Goal: Information Seeking & Learning: Check status

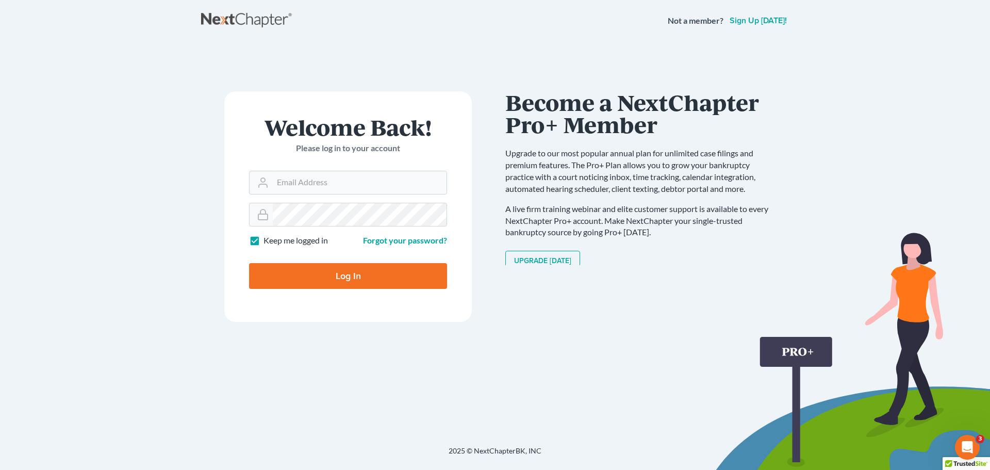
click at [436, 121] on h1 "Welcome Back!" at bounding box center [348, 127] width 198 height 22
type input "Crystal@attorneydebtfighters.com"
type input "Thinking..."
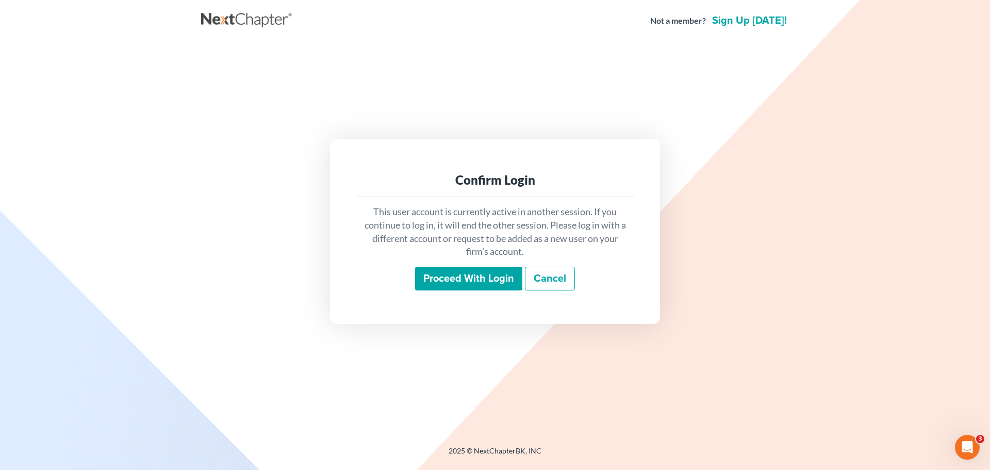
click at [442, 276] on input "Proceed with login" at bounding box center [468, 279] width 107 height 24
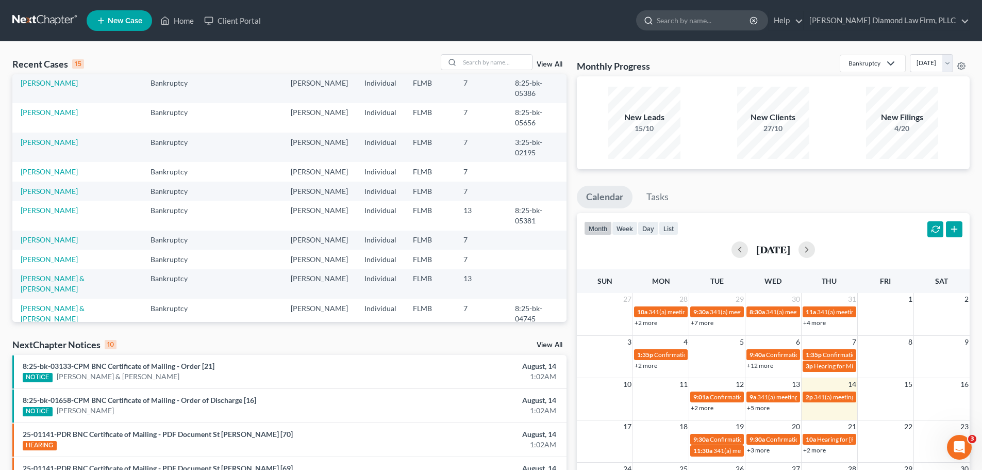
click at [703, 22] on input "search" at bounding box center [704, 20] width 94 height 19
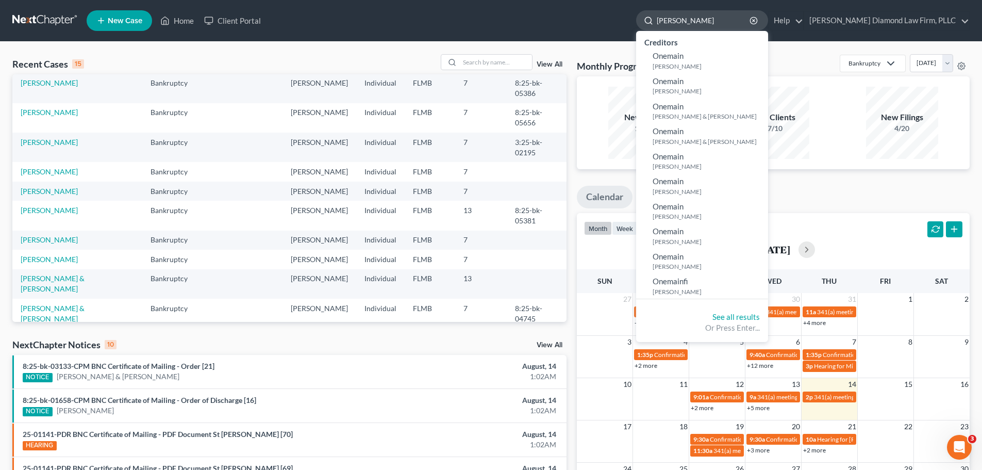
click at [697, 23] on input "[PERSON_NAME]" at bounding box center [704, 20] width 94 height 19
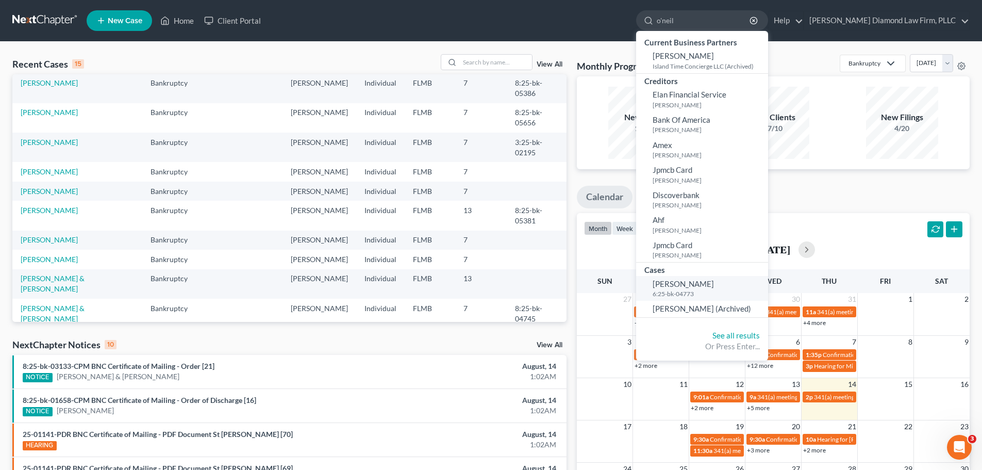
type input "o'neil"
click at [742, 289] on link "[PERSON_NAME] 6:25-bk-04773" at bounding box center [702, 288] width 132 height 25
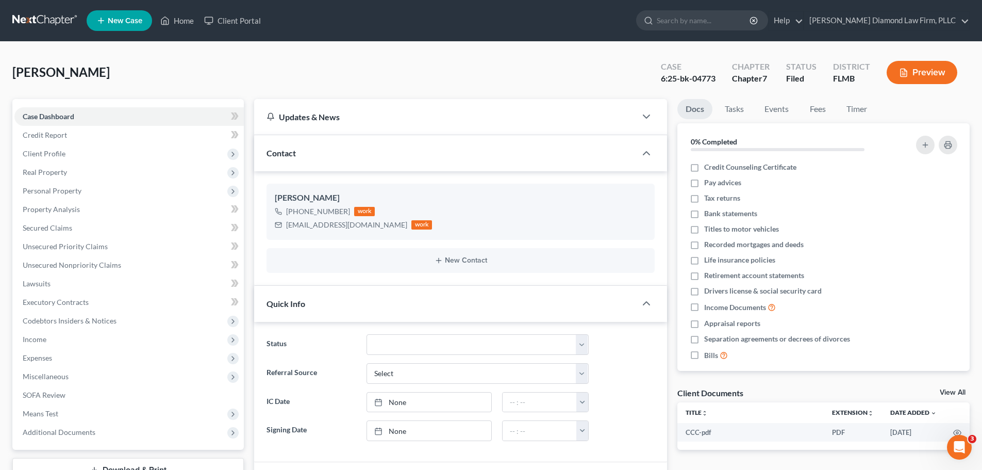
click at [960, 397] on div "View All" at bounding box center [955, 393] width 30 height 9
click at [959, 397] on div "View All" at bounding box center [955, 393] width 30 height 9
click at [957, 393] on link "View All" at bounding box center [953, 392] width 26 height 7
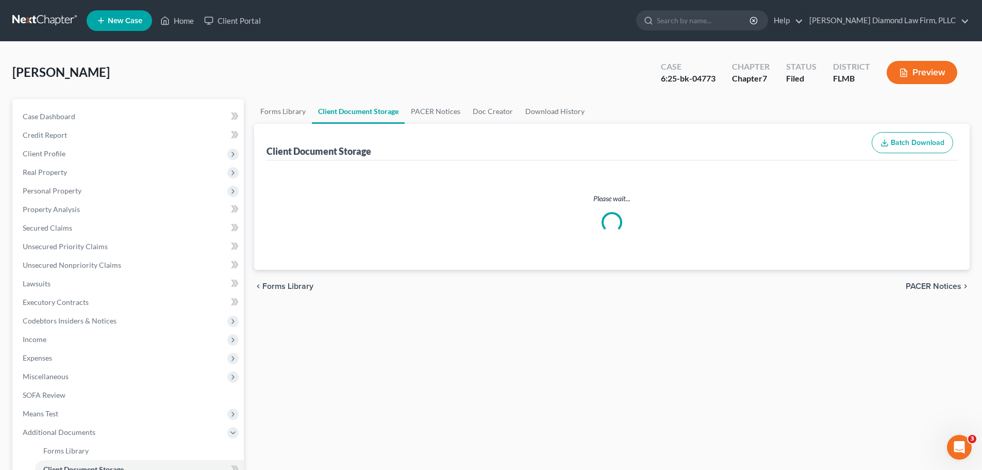
select select "9"
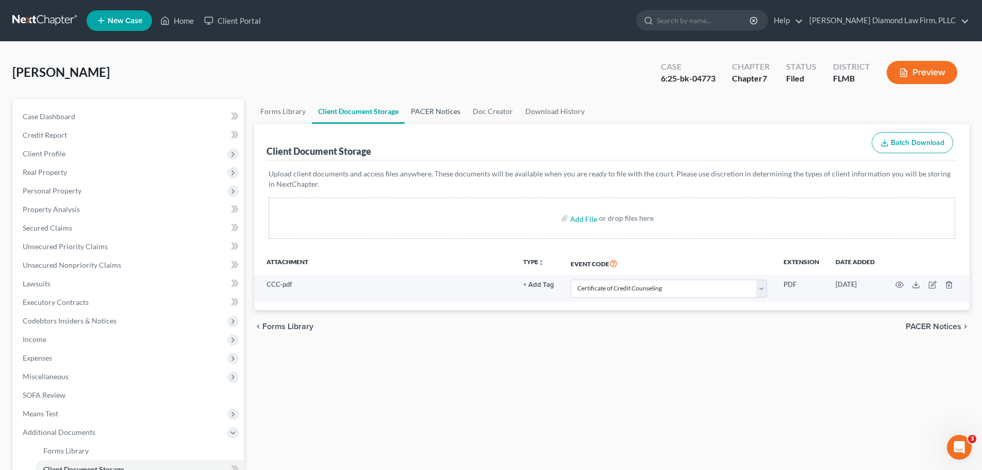
click at [428, 106] on link "PACER Notices" at bounding box center [436, 111] width 62 height 25
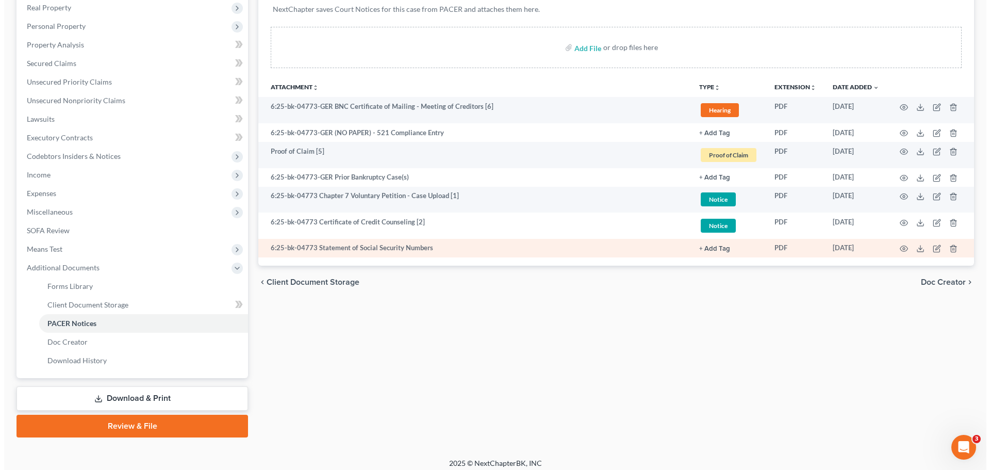
scroll to position [171, 0]
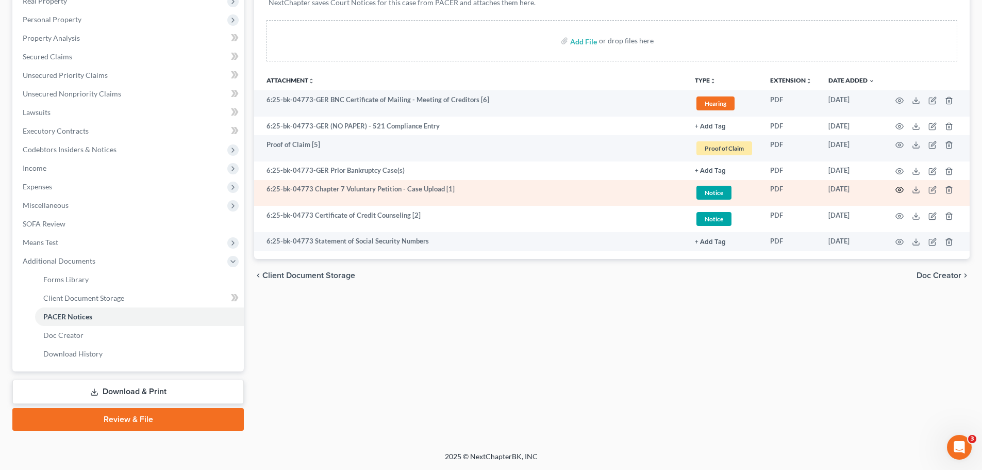
click at [901, 190] on circle "button" at bounding box center [899, 190] width 2 height 2
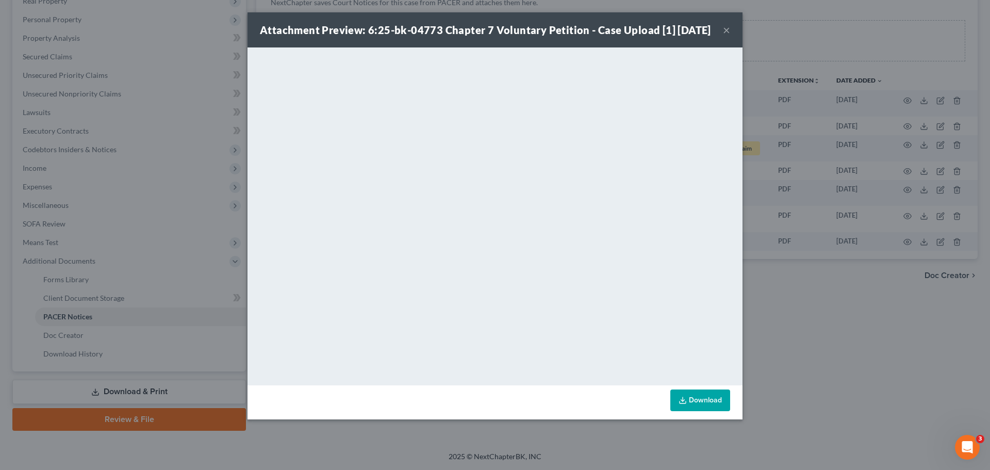
drag, startPoint x: 727, startPoint y: 38, endPoint x: 728, endPoint y: 44, distance: 6.8
click at [728, 36] on button "×" at bounding box center [726, 30] width 7 height 12
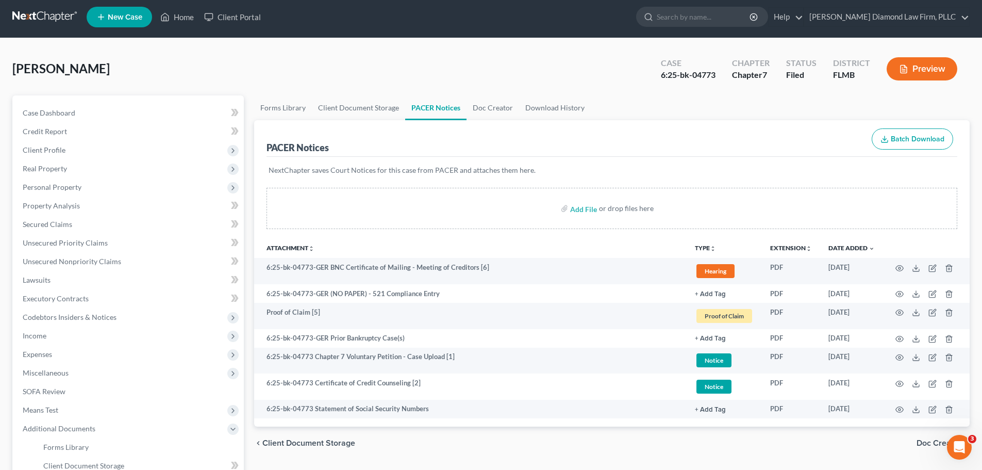
scroll to position [0, 0]
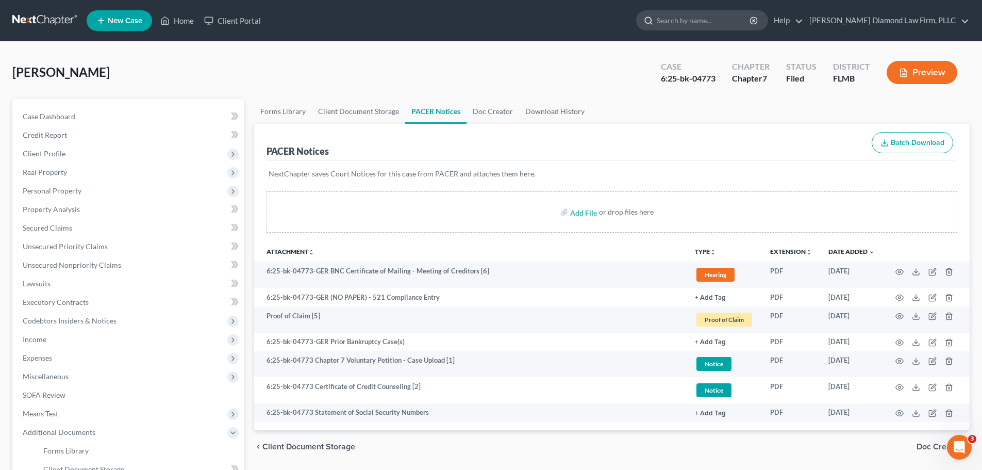
click at [731, 26] on input "search" at bounding box center [704, 20] width 94 height 19
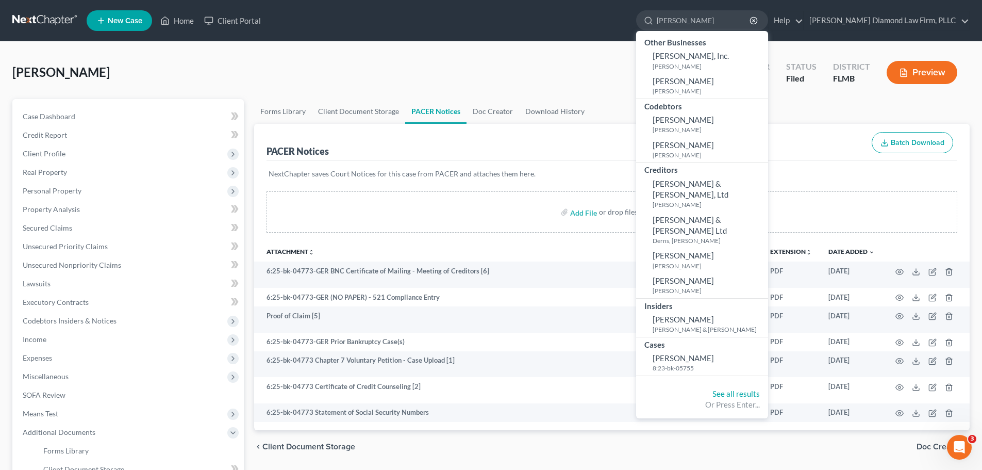
type input "[PERSON_NAME]"
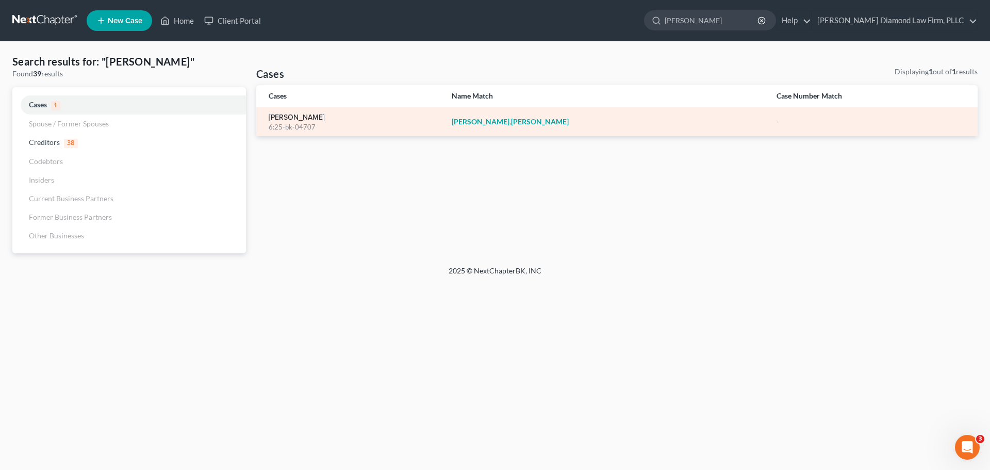
click at [297, 114] on link "[PERSON_NAME]" at bounding box center [297, 117] width 56 height 7
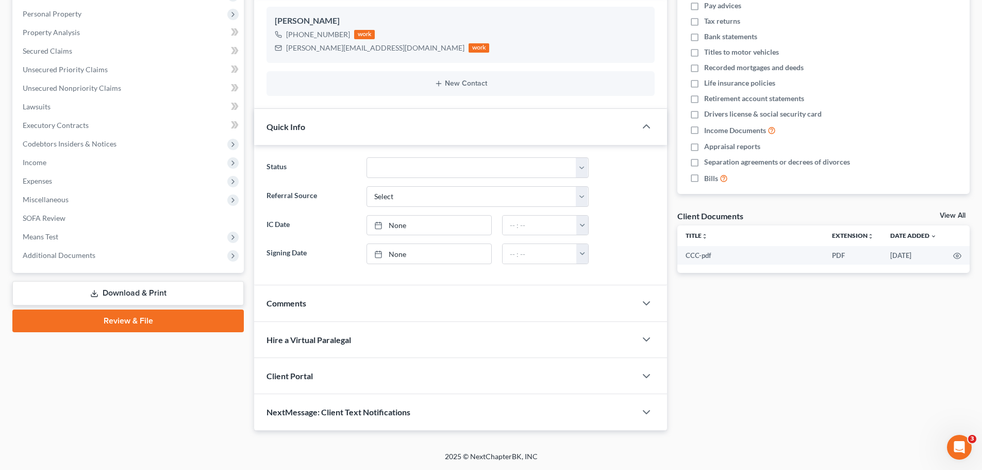
click at [955, 213] on link "View All" at bounding box center [953, 215] width 26 height 7
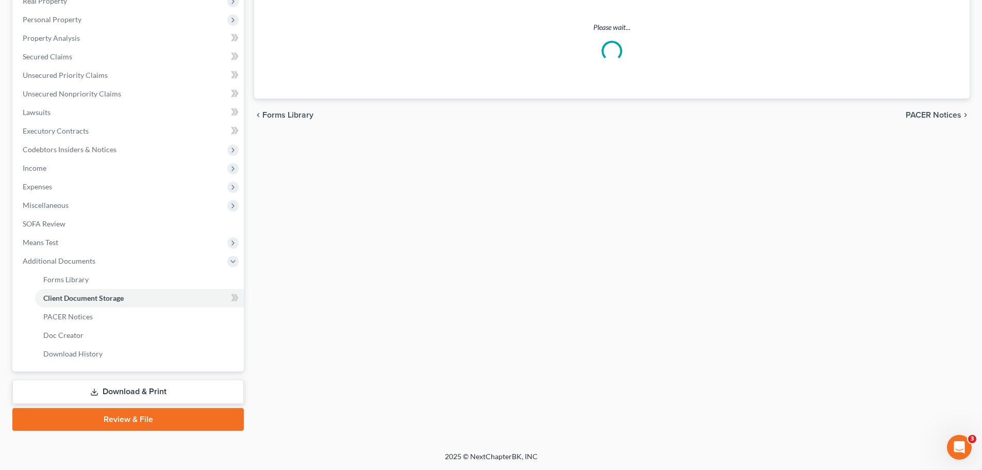
scroll to position [12, 0]
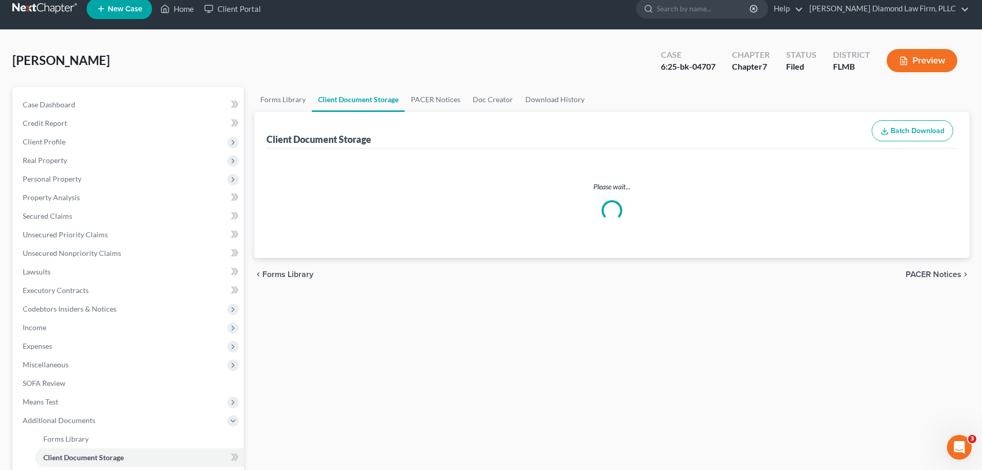
select select "9"
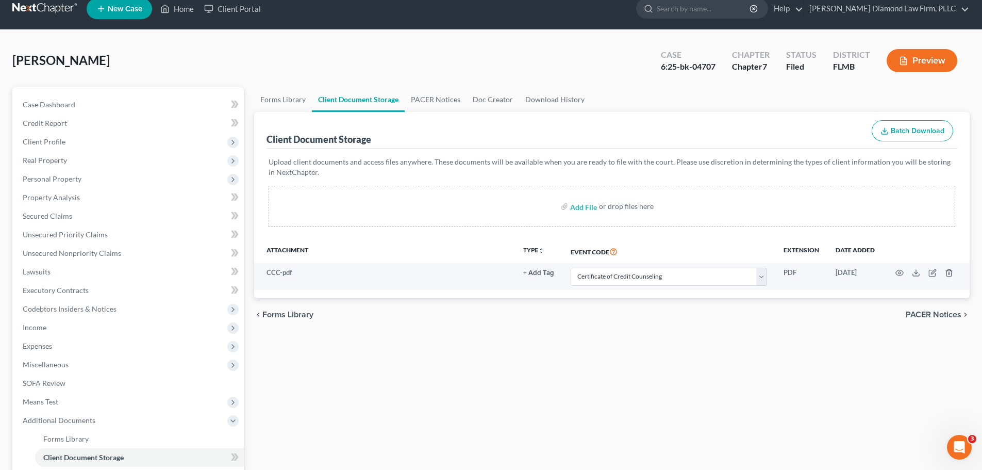
scroll to position [0, 0]
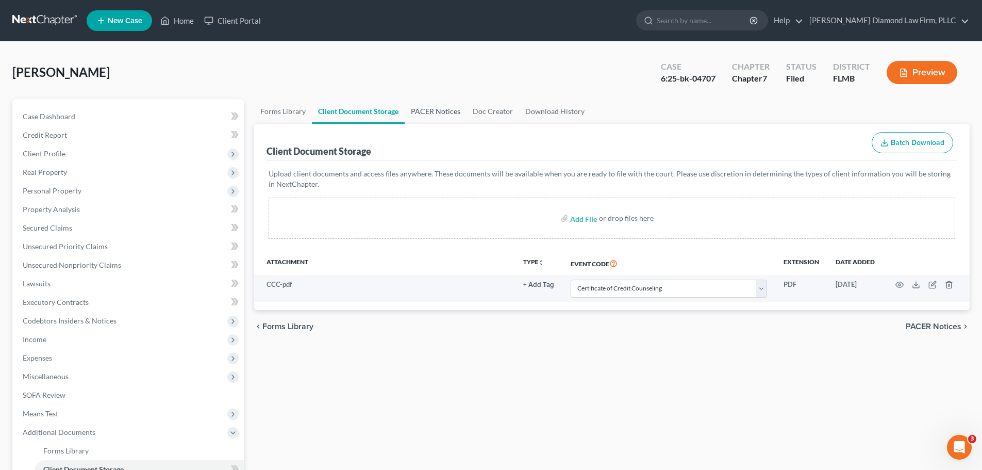
click at [428, 103] on link "PACER Notices" at bounding box center [436, 111] width 62 height 25
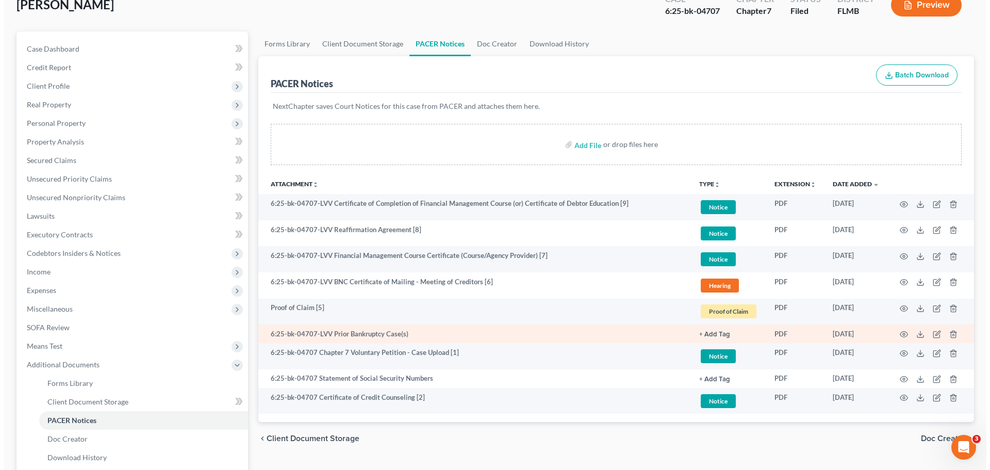
scroll to position [171, 0]
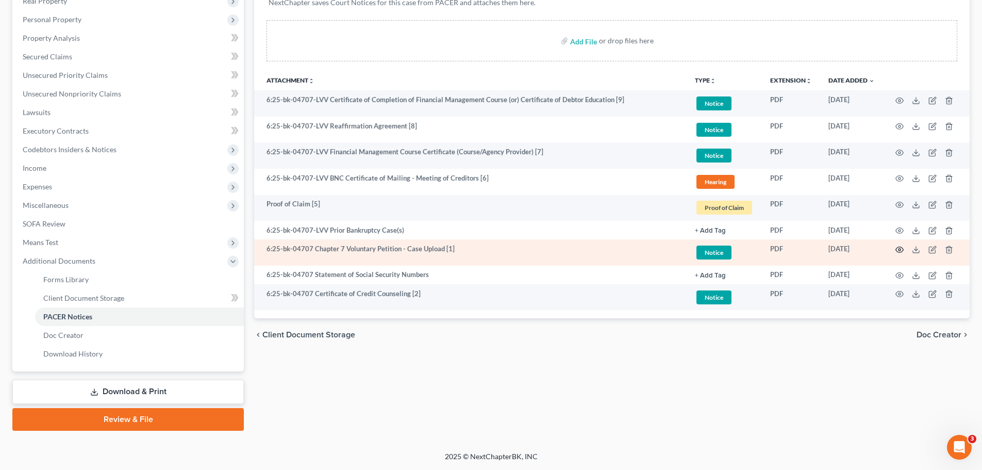
click at [901, 250] on icon "button" at bounding box center [899, 249] width 8 height 8
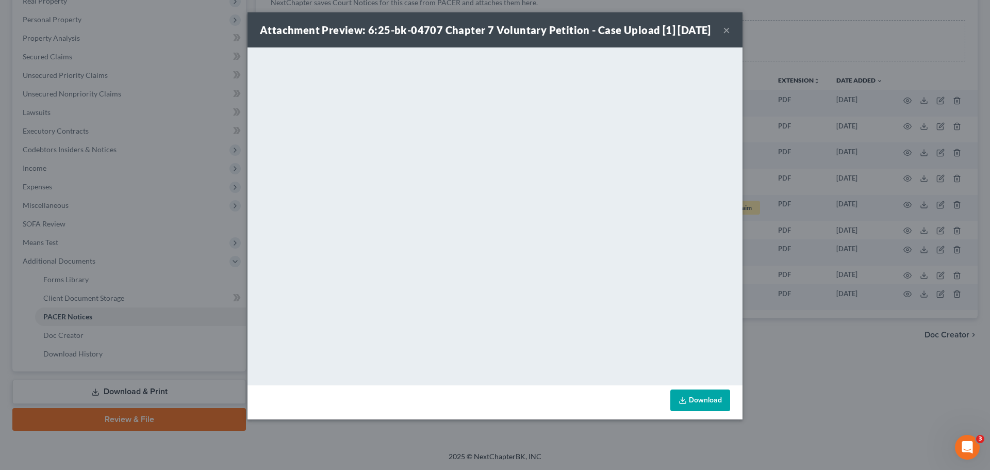
click at [728, 36] on button "×" at bounding box center [726, 30] width 7 height 12
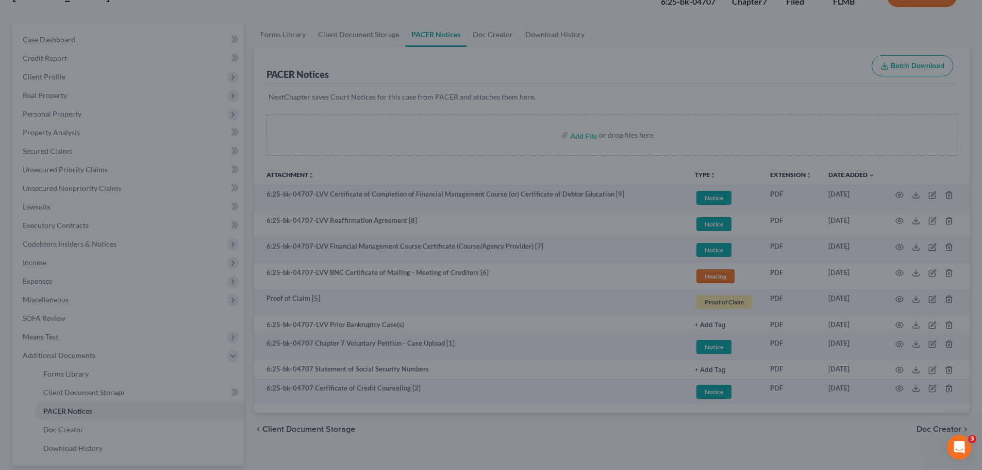
scroll to position [0, 0]
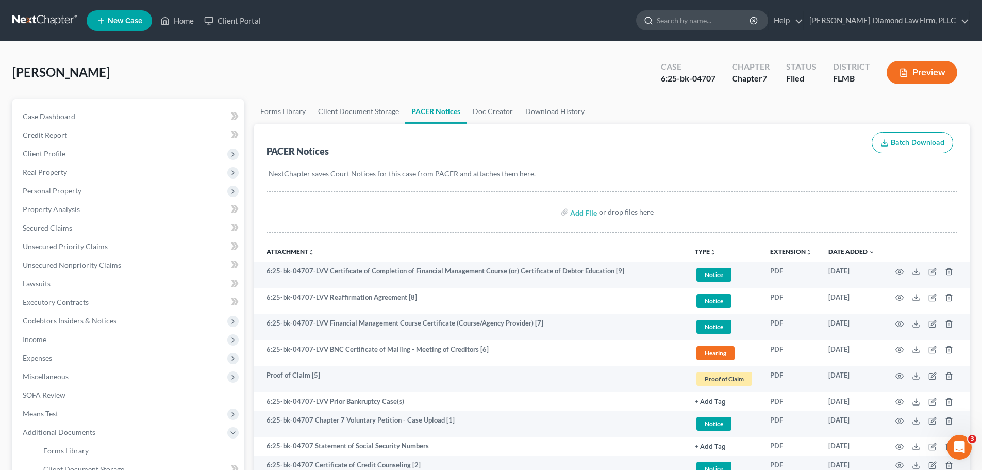
drag, startPoint x: 758, startPoint y: 22, endPoint x: 758, endPoint y: 29, distance: 7.7
click at [751, 29] on input "search" at bounding box center [704, 20] width 94 height 19
type input "[PERSON_NAME]"
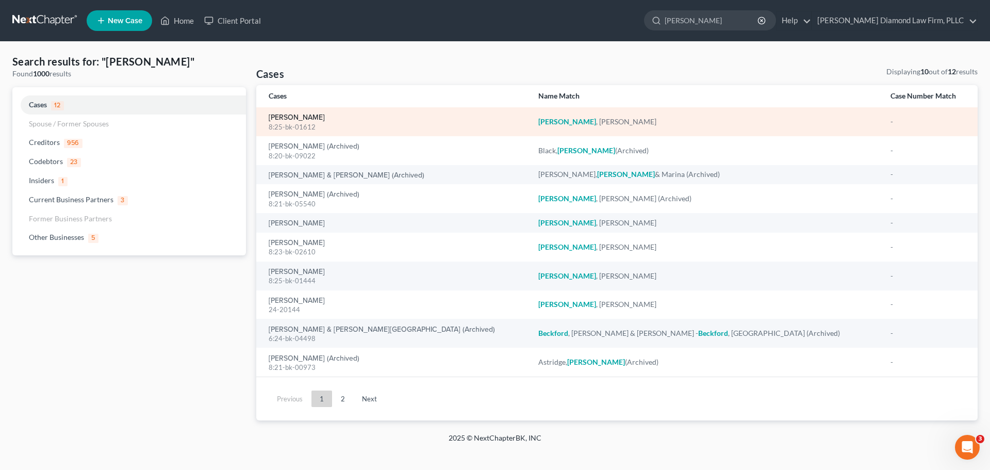
click at [282, 115] on link "[PERSON_NAME]" at bounding box center [297, 117] width 56 height 7
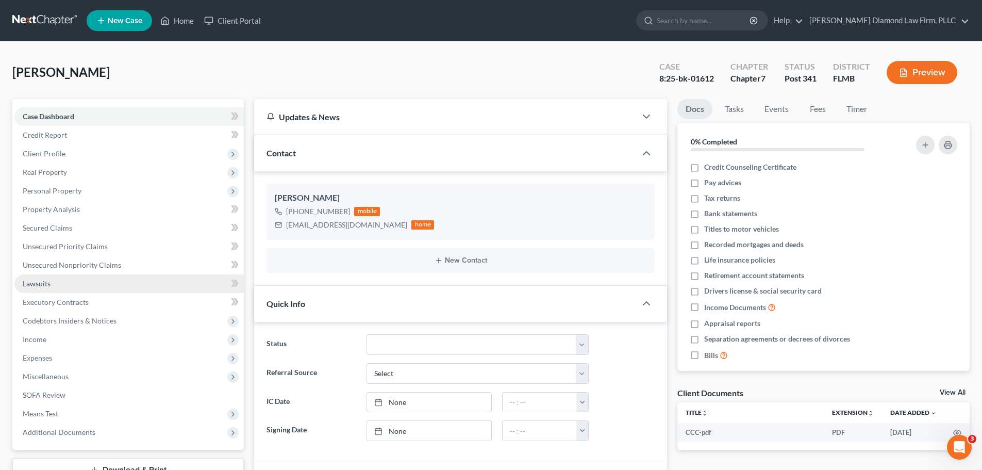
click at [78, 284] on link "Lawsuits" at bounding box center [128, 283] width 229 height 19
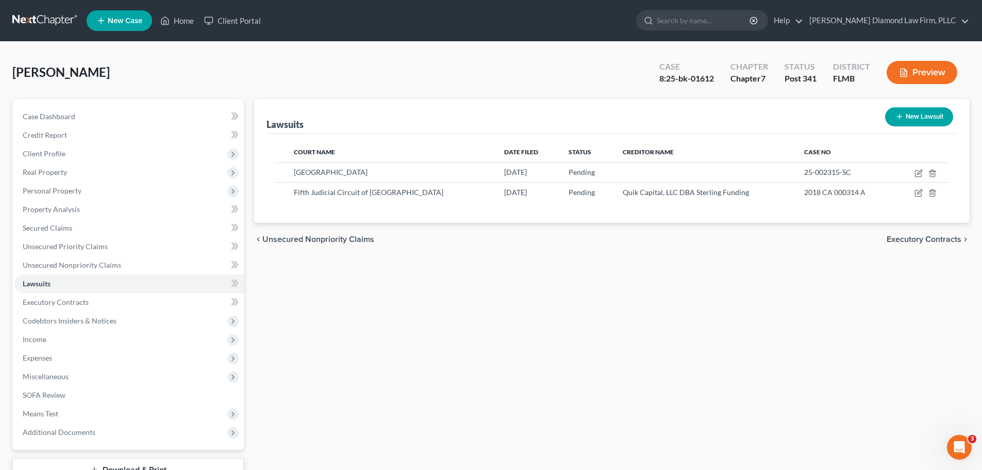
click at [58, 106] on div "Case Dashboard Payments Invoices Payments Payments Credit Report Client Profile…" at bounding box center [127, 274] width 231 height 351
click at [61, 117] on span "Case Dashboard" at bounding box center [49, 116] width 53 height 9
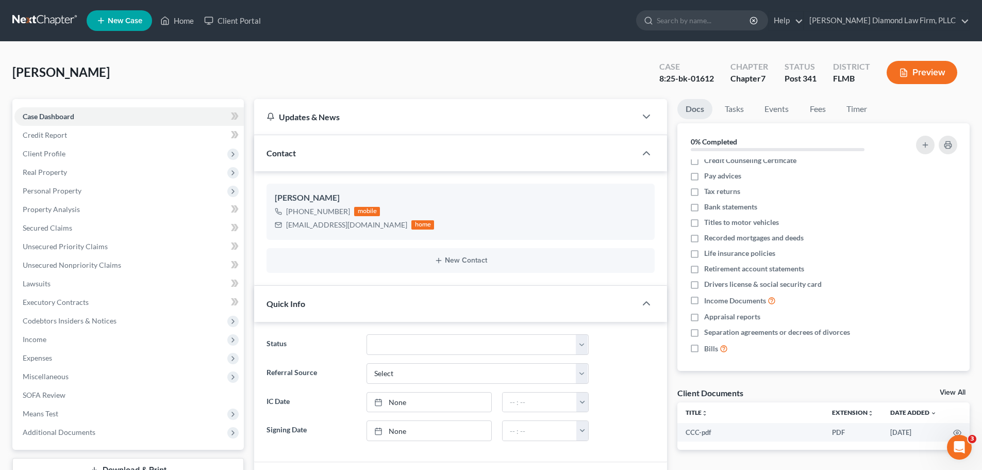
scroll to position [9, 0]
click at [941, 389] on div "View All" at bounding box center [955, 393] width 30 height 9
click at [943, 389] on link "View All" at bounding box center [953, 392] width 26 height 7
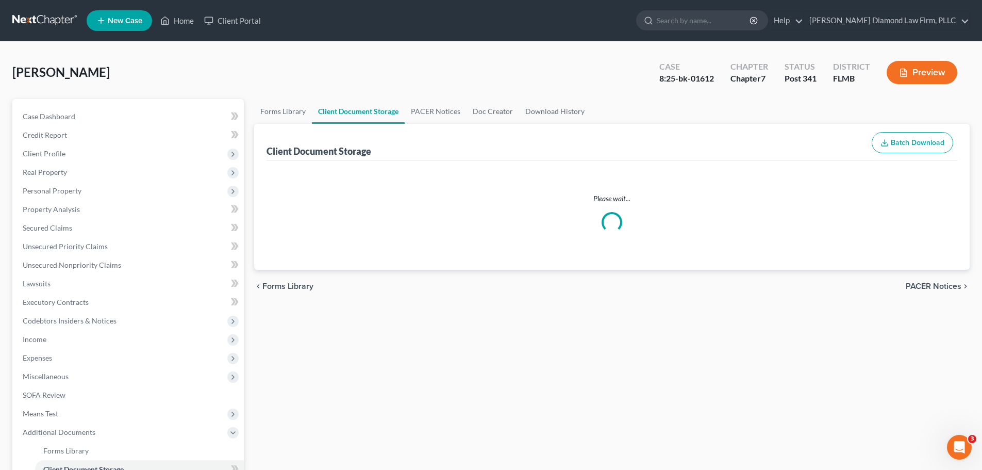
select select "9"
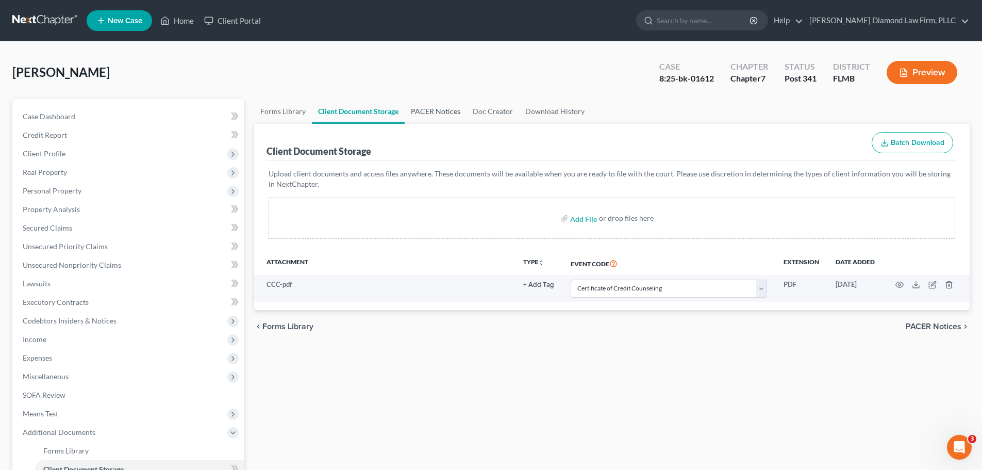
click at [423, 117] on link "PACER Notices" at bounding box center [436, 111] width 62 height 25
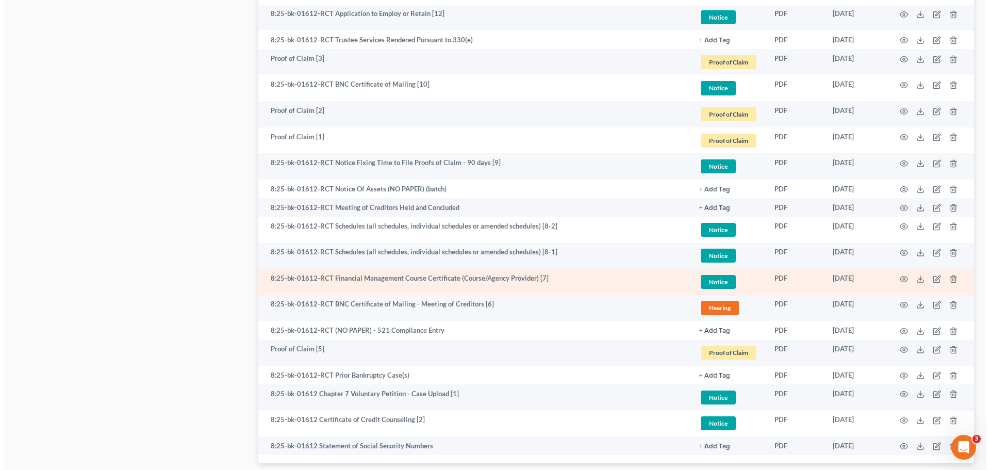
scroll to position [933, 0]
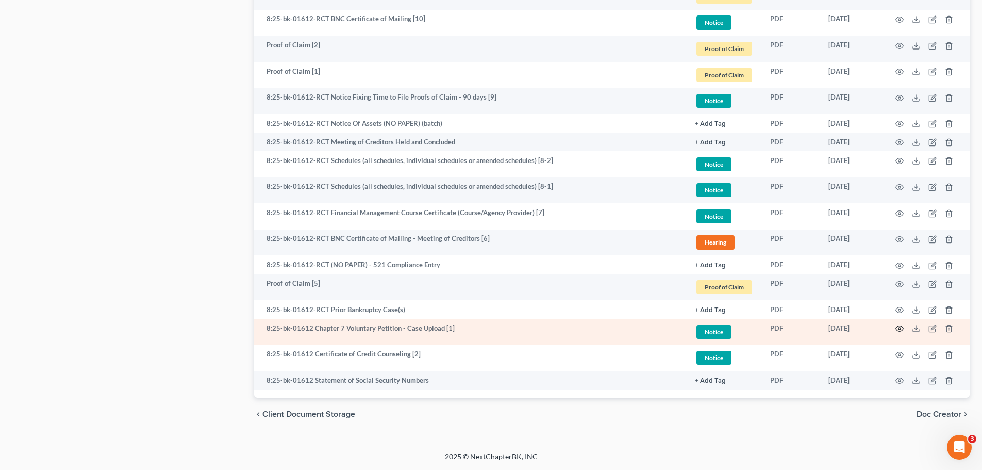
click at [903, 331] on icon "button" at bounding box center [899, 328] width 8 height 8
